Goal: Check status: Check status

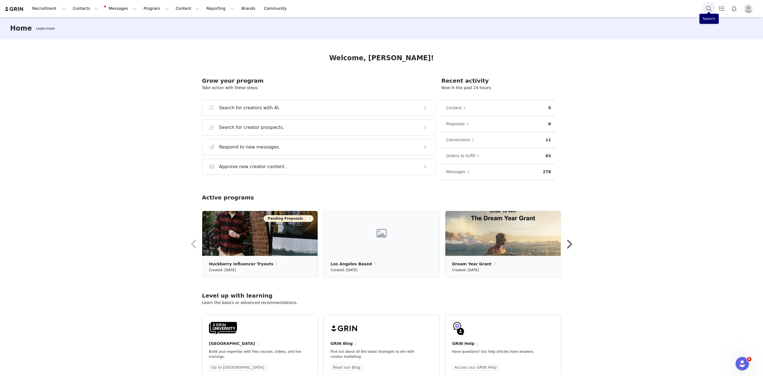
click at [708, 6] on button "Search" at bounding box center [709, 8] width 12 height 13
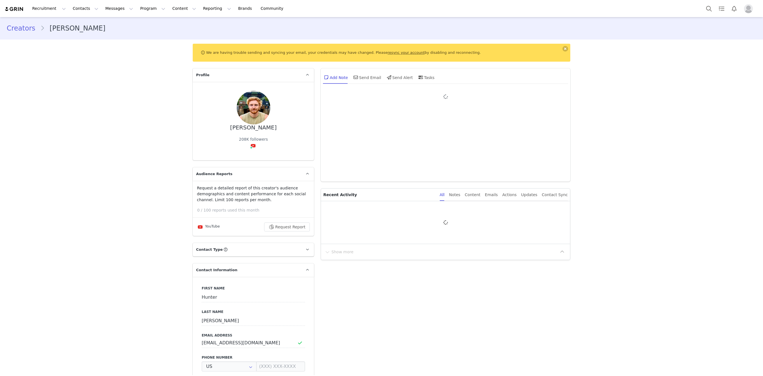
type input "+1 ([GEOGRAPHIC_DATA])"
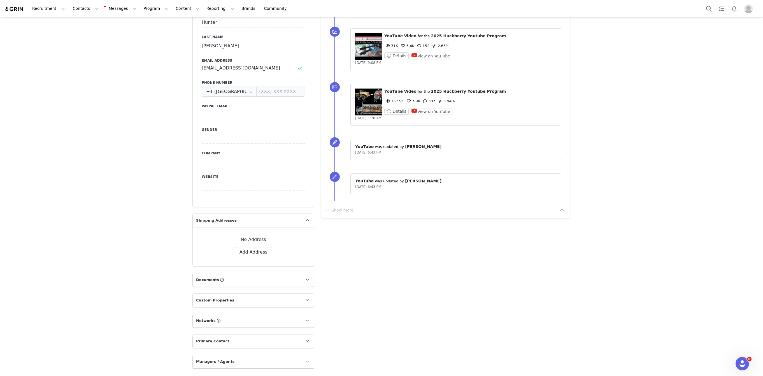
scroll to position [476, 0]
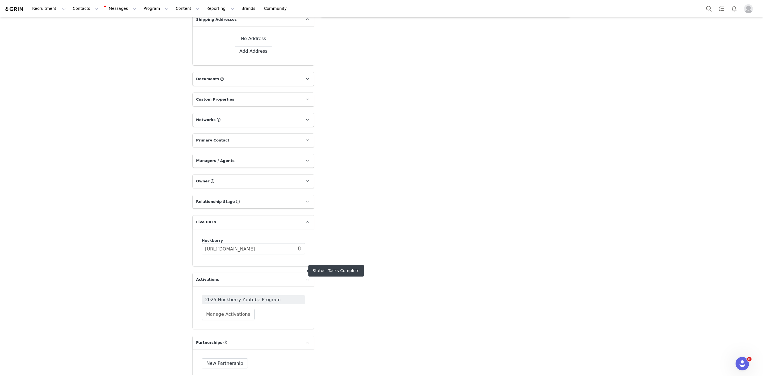
click at [245, 296] on span "2025 Huckberry Youtube Program" at bounding box center [253, 299] width 97 height 7
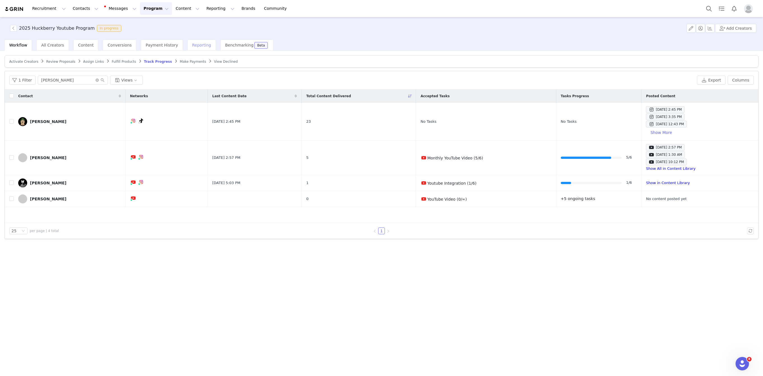
click at [192, 45] on span "Reporting" at bounding box center [201, 45] width 19 height 4
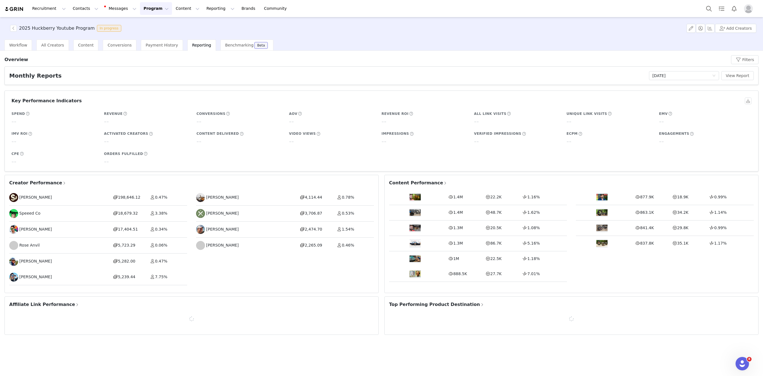
click at [46, 306] on span "Affiliate Link Performance" at bounding box center [44, 304] width 70 height 7
